Goal: Task Accomplishment & Management: Manage account settings

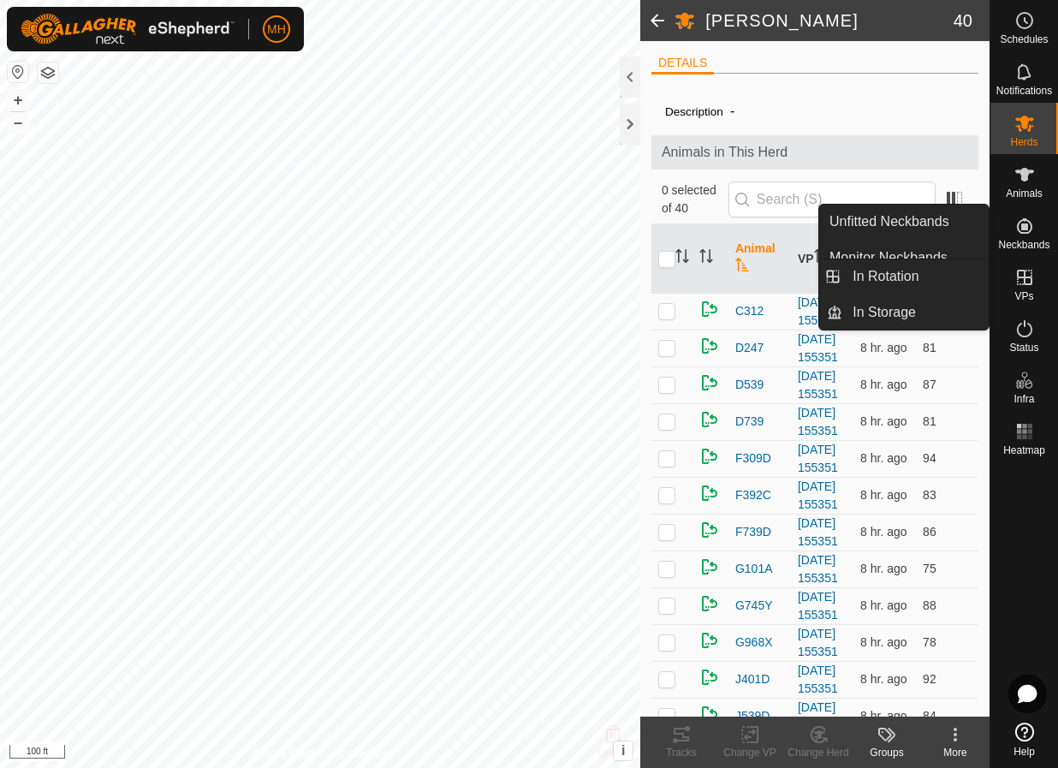
click at [1007, 269] on div "VPs" at bounding box center [1024, 282] width 68 height 51
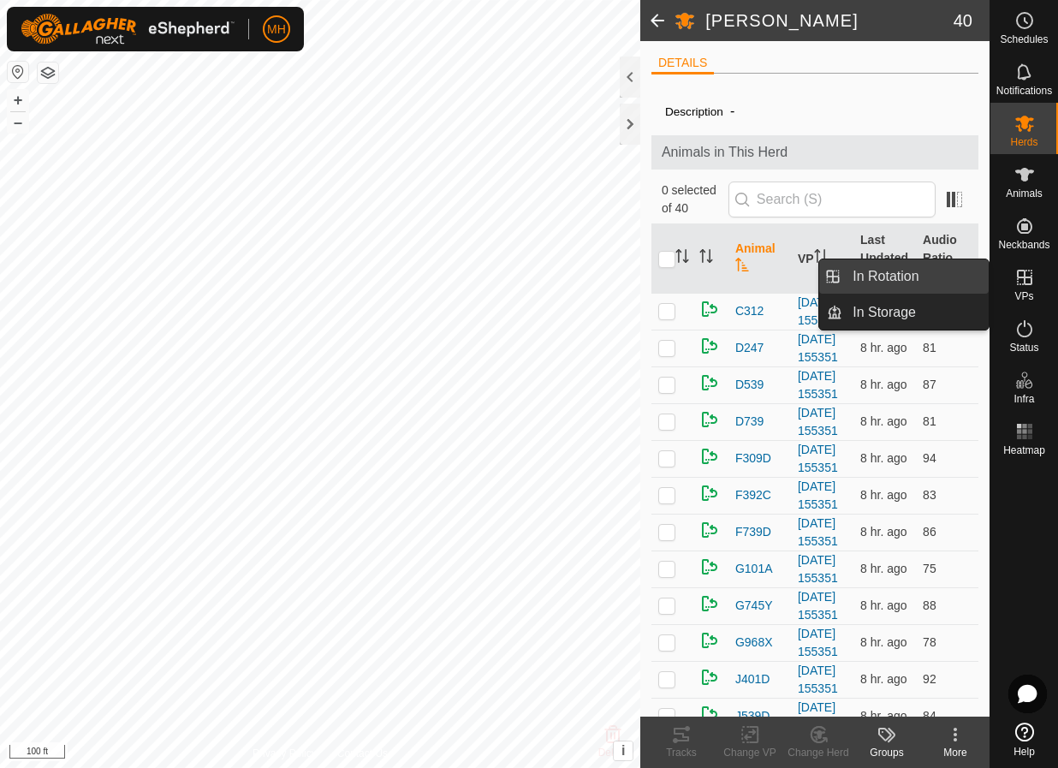
drag, startPoint x: 979, startPoint y: 274, endPoint x: 960, endPoint y: 278, distance: 19.3
click at [960, 278] on link "In Rotation" at bounding box center [915, 276] width 146 height 34
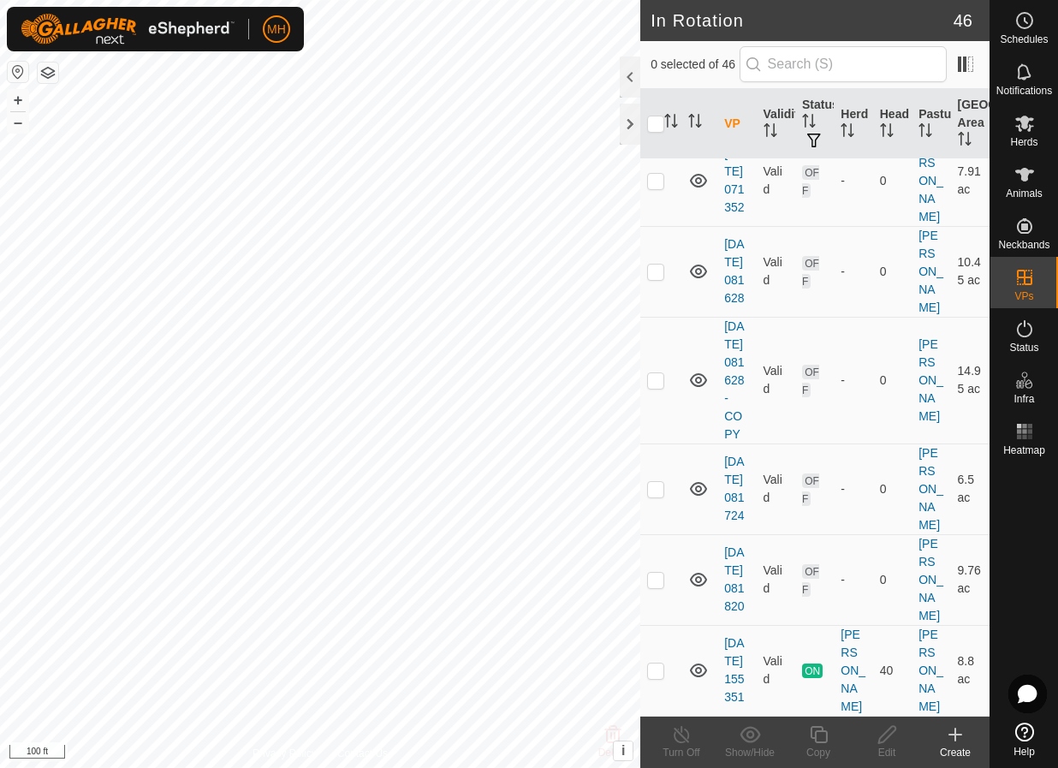
scroll to position [4893, 0]
click at [656, 665] on p-checkbox at bounding box center [655, 670] width 17 height 14
checkbox input "true"
click at [664, 573] on p-tablecheckbox at bounding box center [655, 580] width 17 height 14
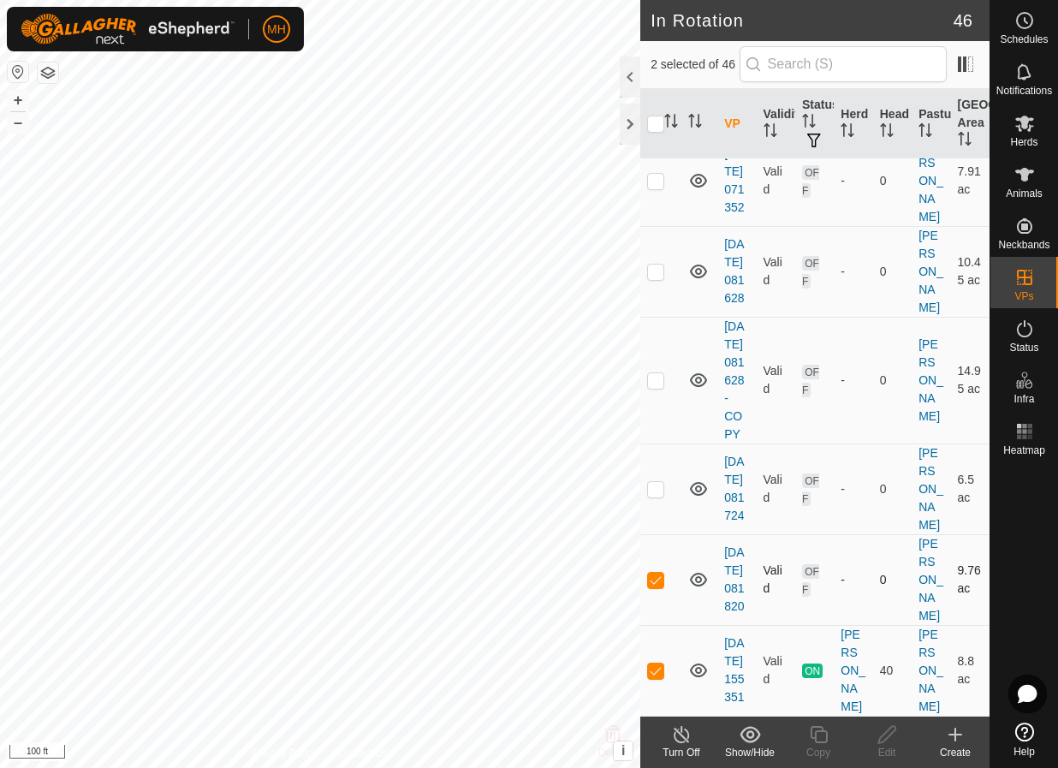
checkbox input "false"
click at [823, 728] on icon at bounding box center [818, 734] width 21 height 21
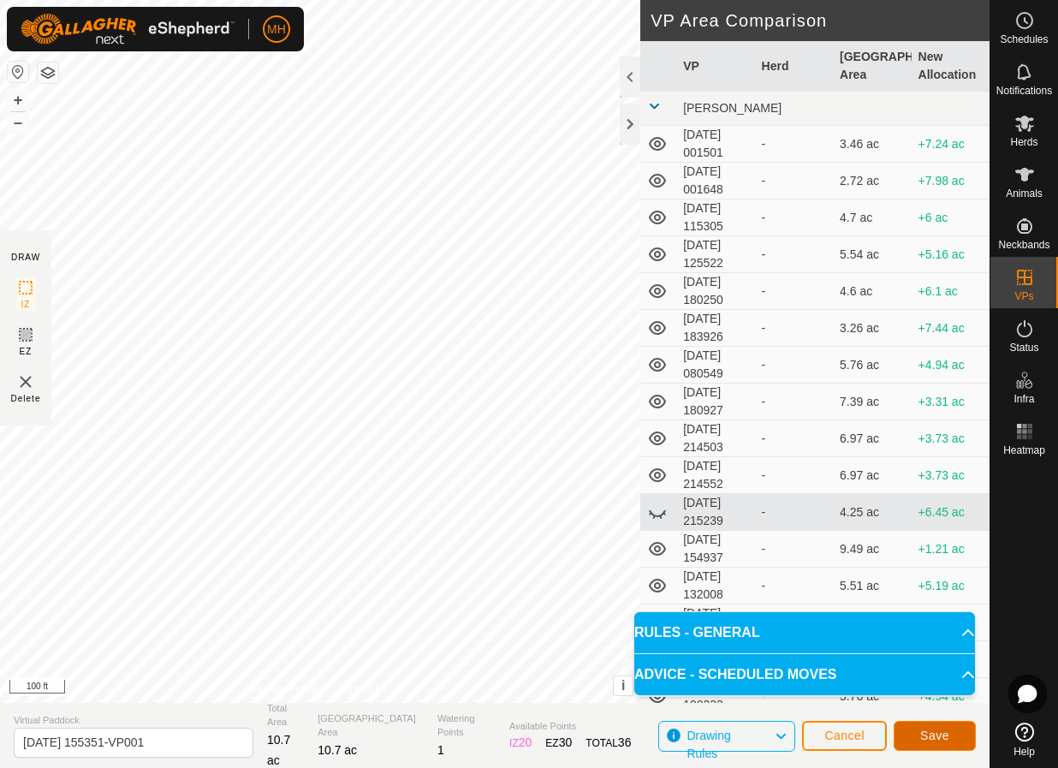
click at [967, 745] on button "Save" at bounding box center [935, 736] width 82 height 30
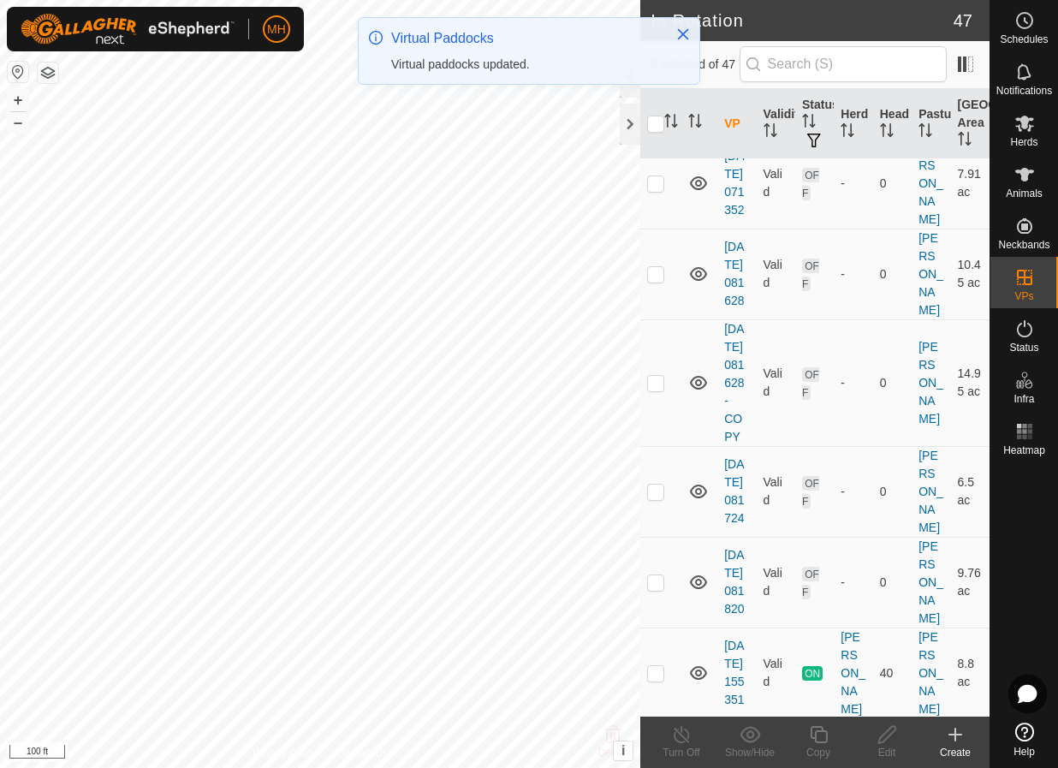
scroll to position [5056, 0]
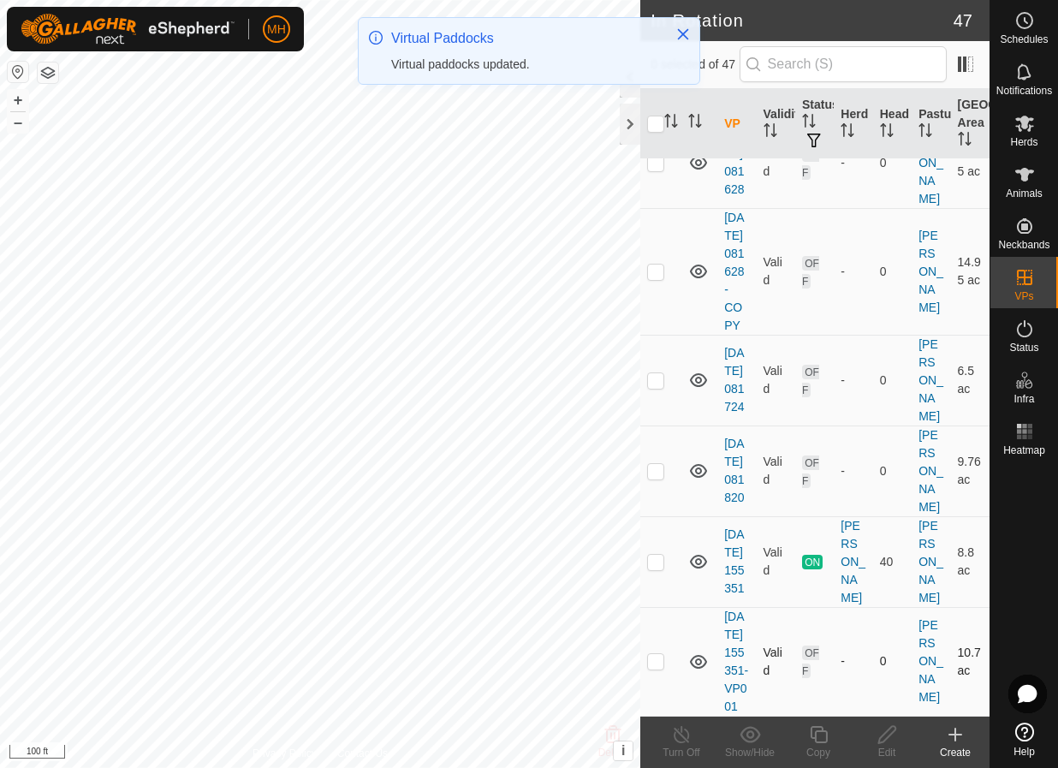
click at [656, 654] on p-checkbox at bounding box center [655, 661] width 17 height 14
checkbox input "true"
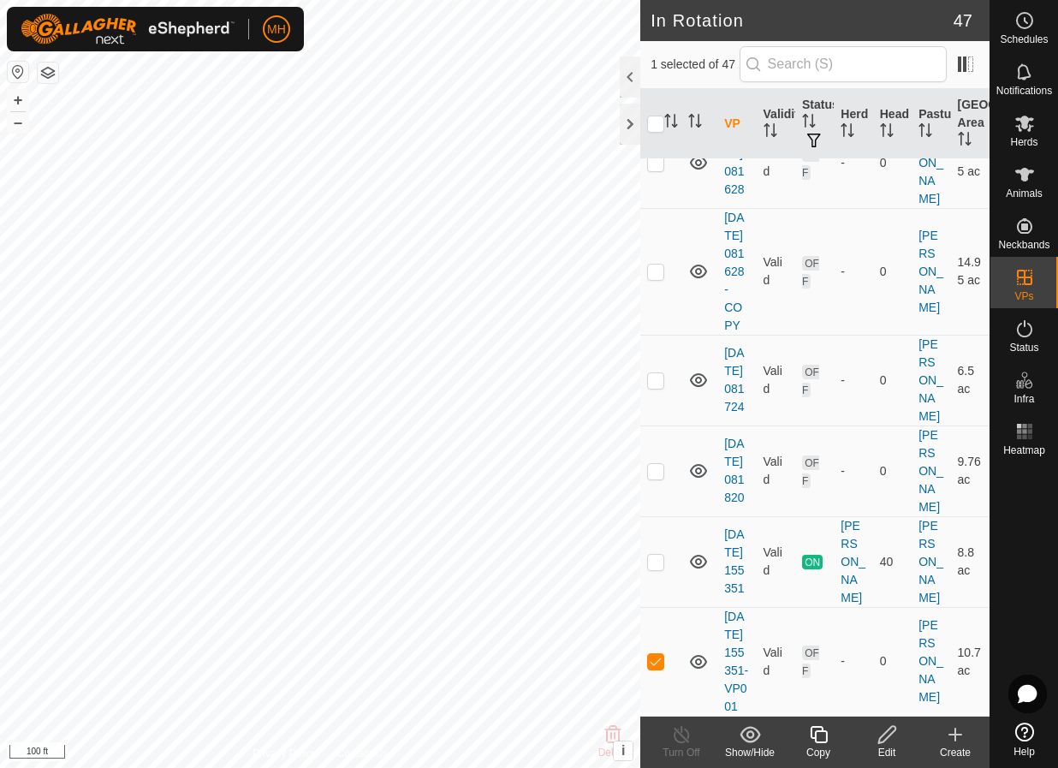
click at [886, 734] on icon at bounding box center [887, 734] width 21 height 21
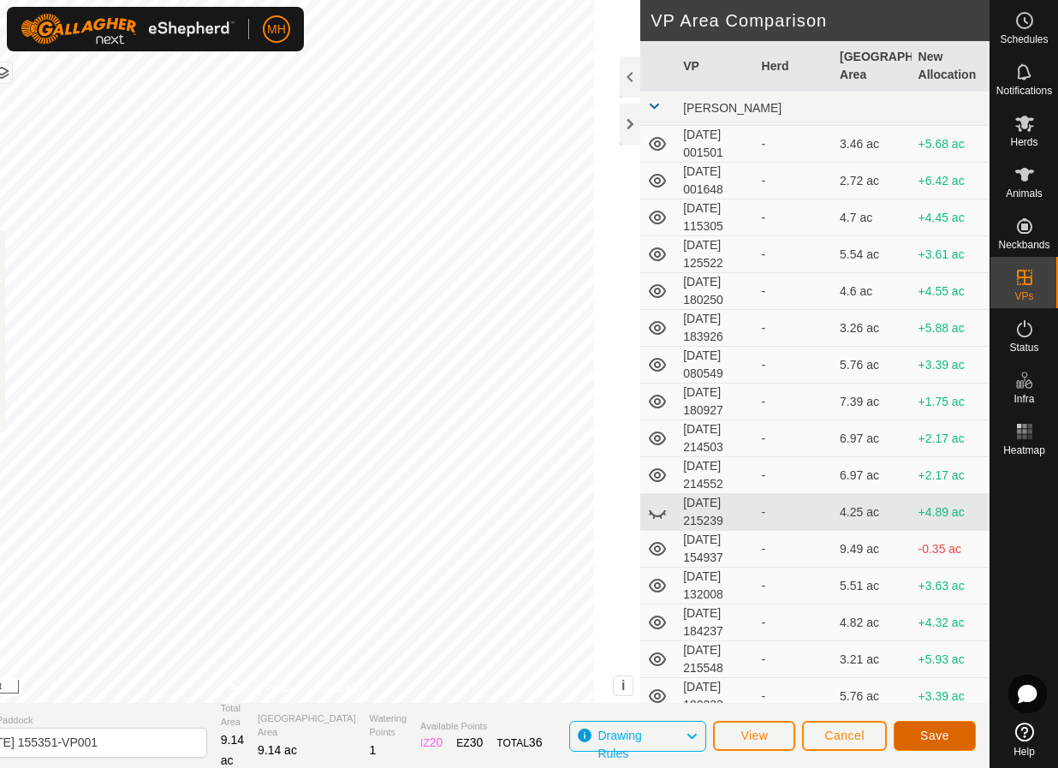
click at [939, 732] on span "Save" at bounding box center [934, 735] width 29 height 14
